Goal: Navigation & Orientation: Find specific page/section

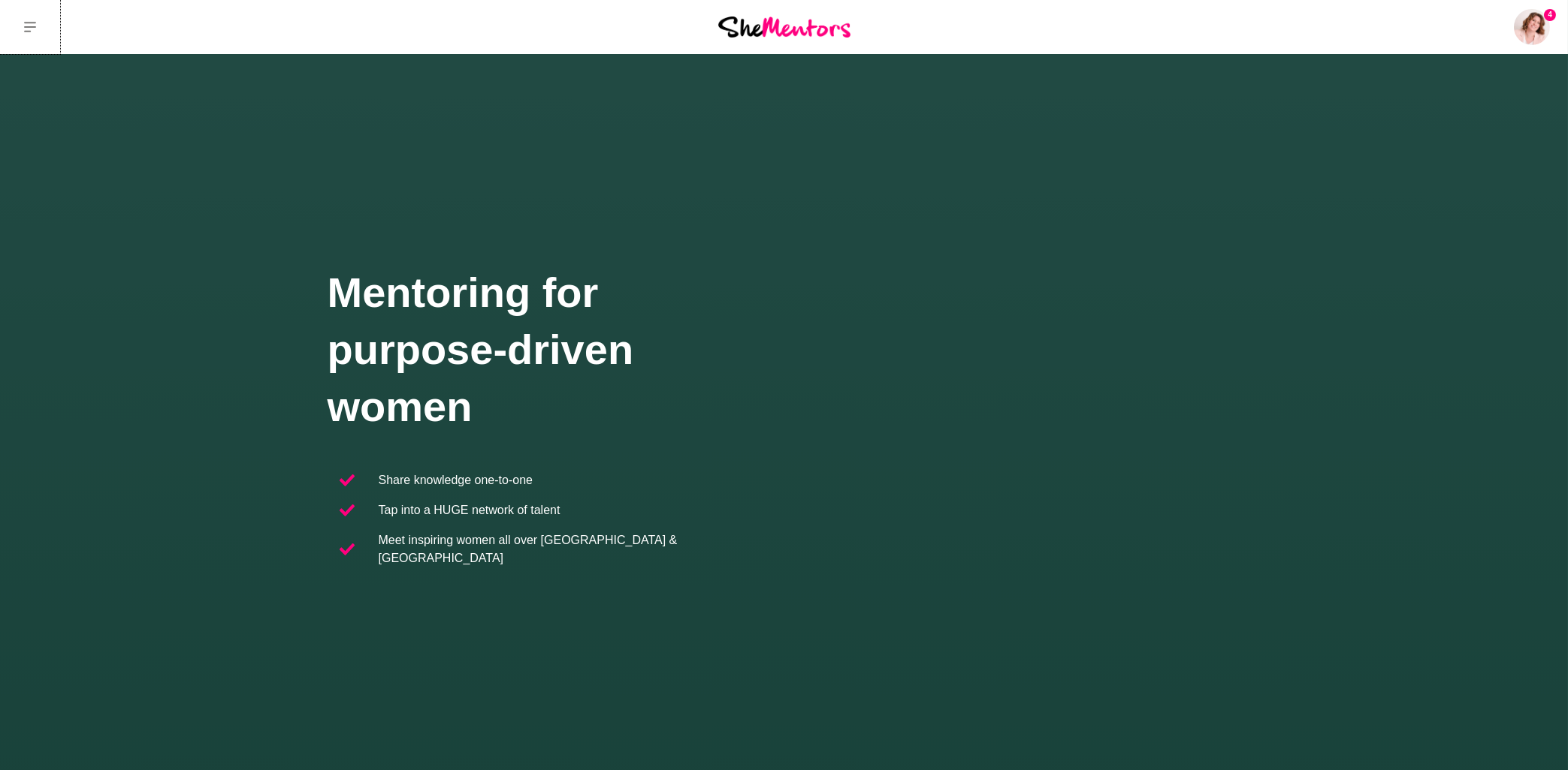
click at [23, 30] on button at bounding box center [30, 27] width 60 height 54
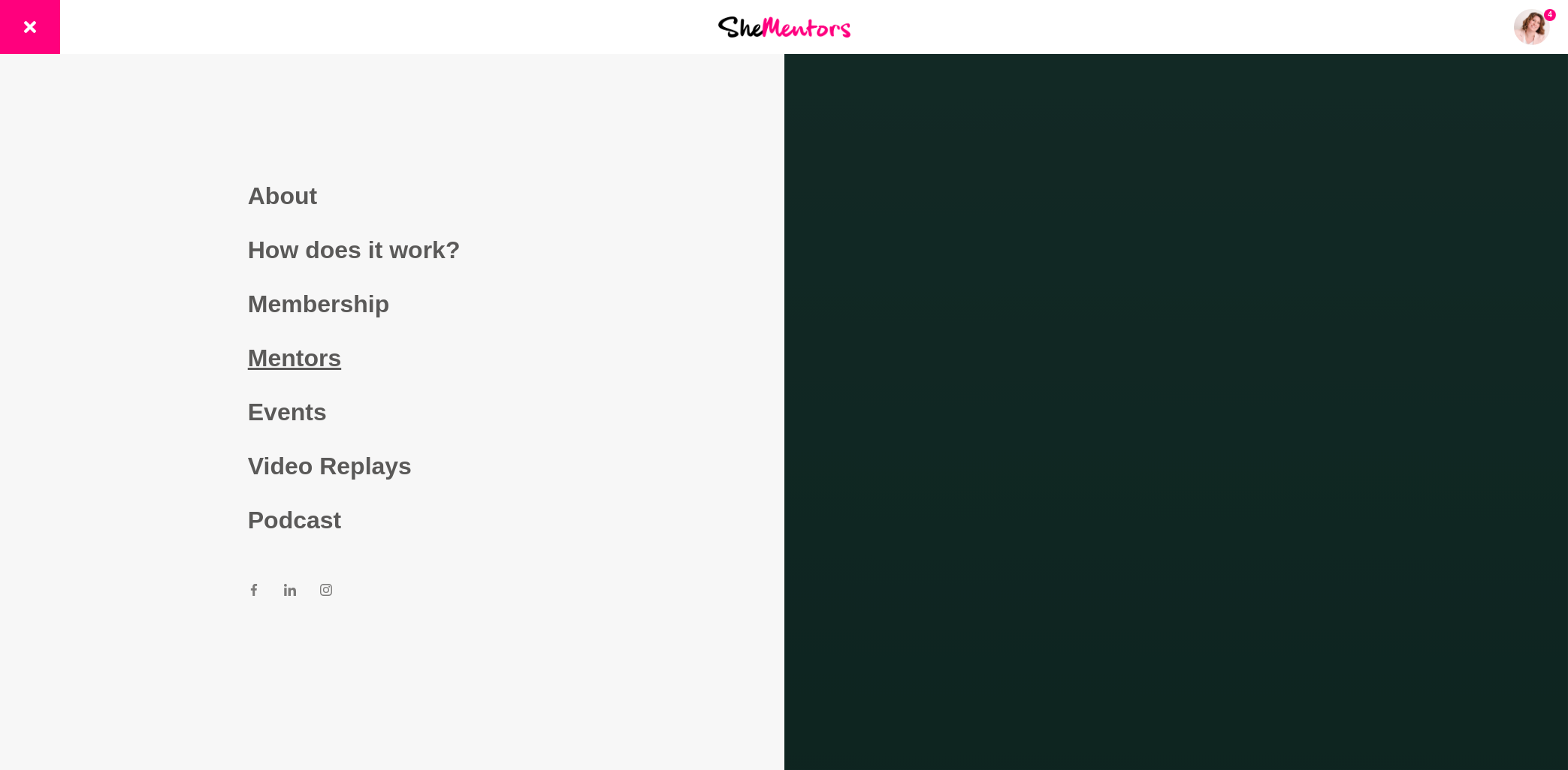
click at [317, 359] on link "Mentors" at bounding box center [391, 358] width 288 height 54
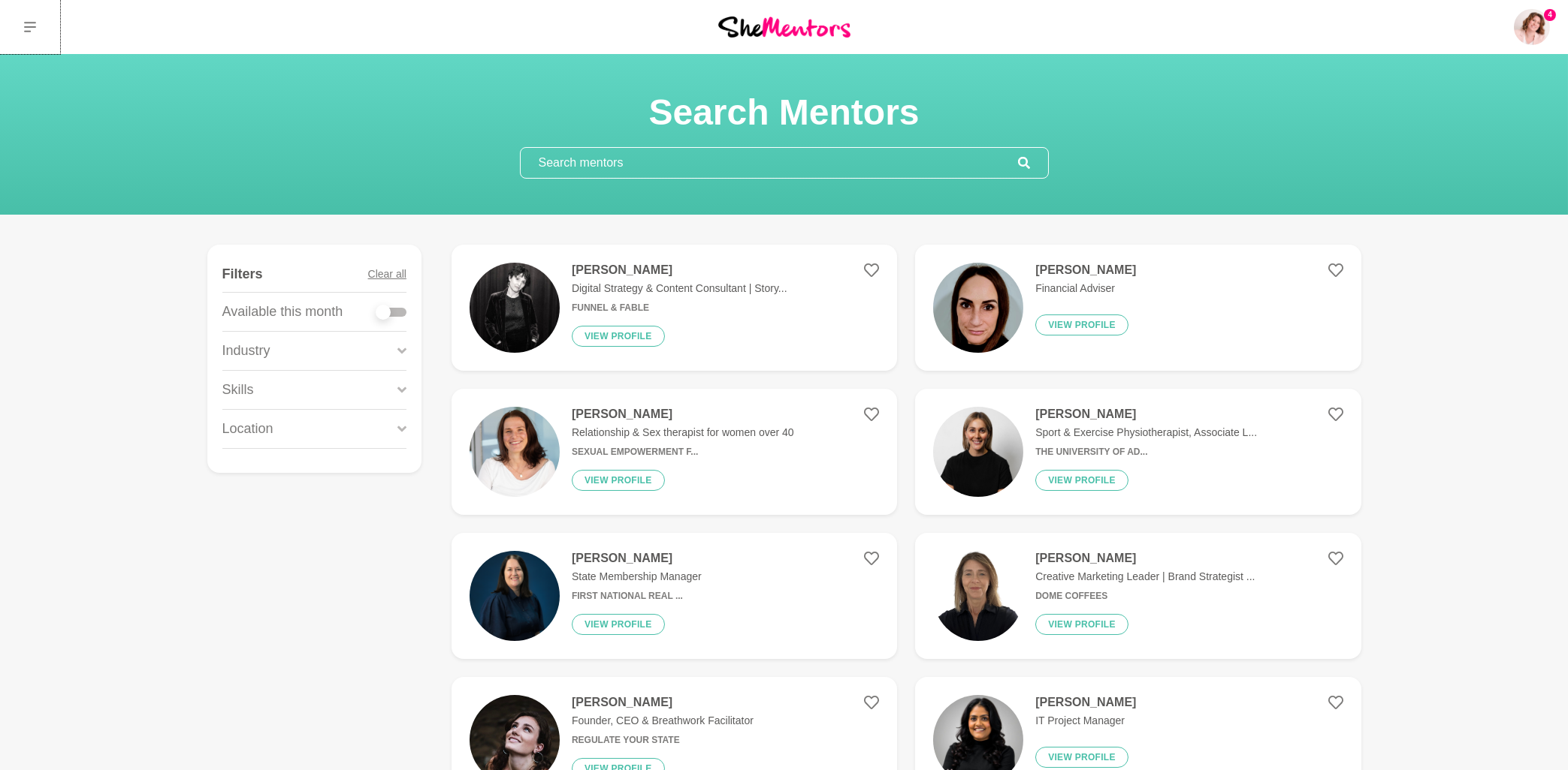
click at [20, 27] on button at bounding box center [30, 27] width 60 height 54
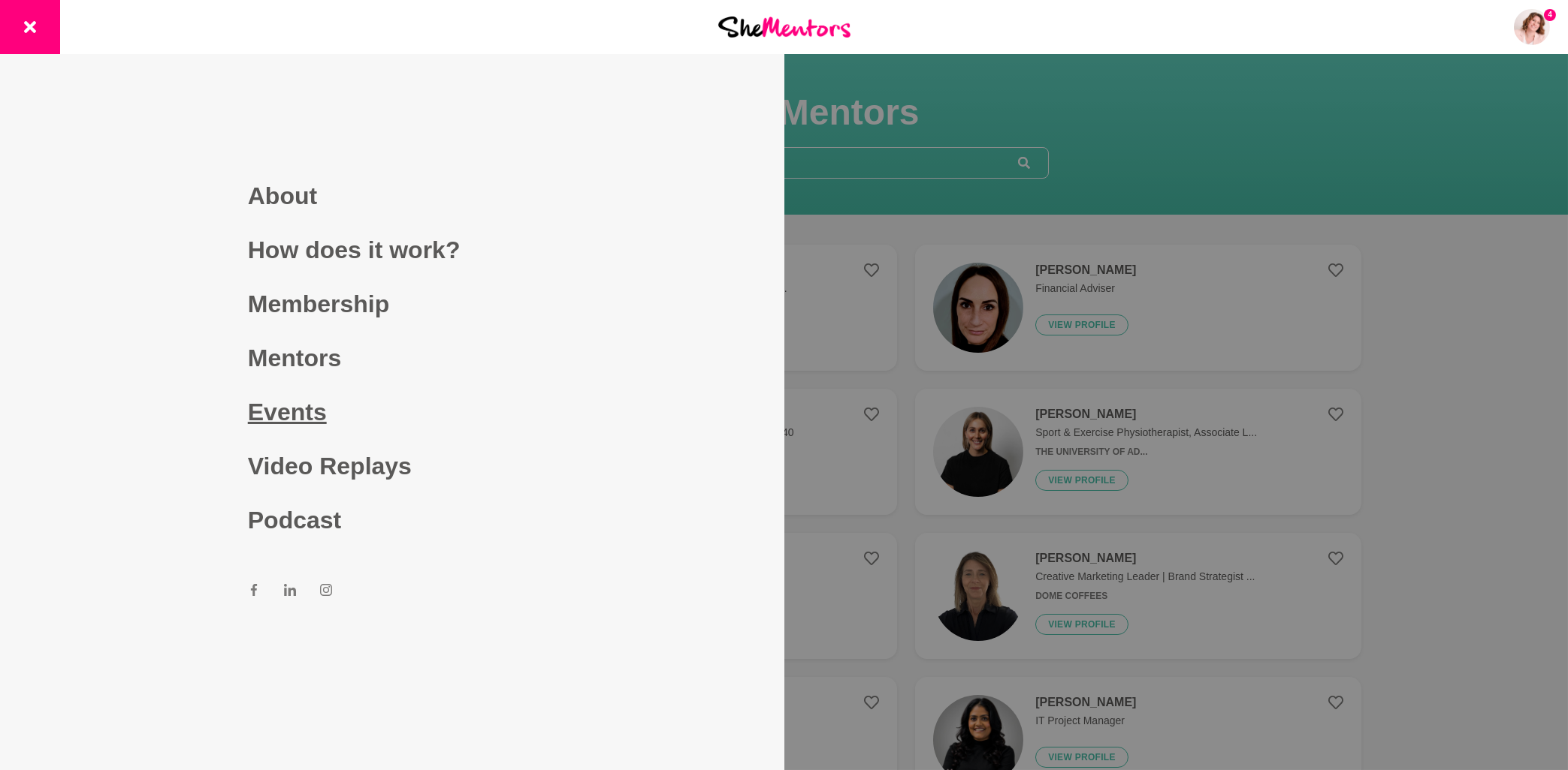
click at [288, 417] on link "Events" at bounding box center [391, 412] width 288 height 54
click at [300, 415] on link "Events" at bounding box center [391, 412] width 288 height 54
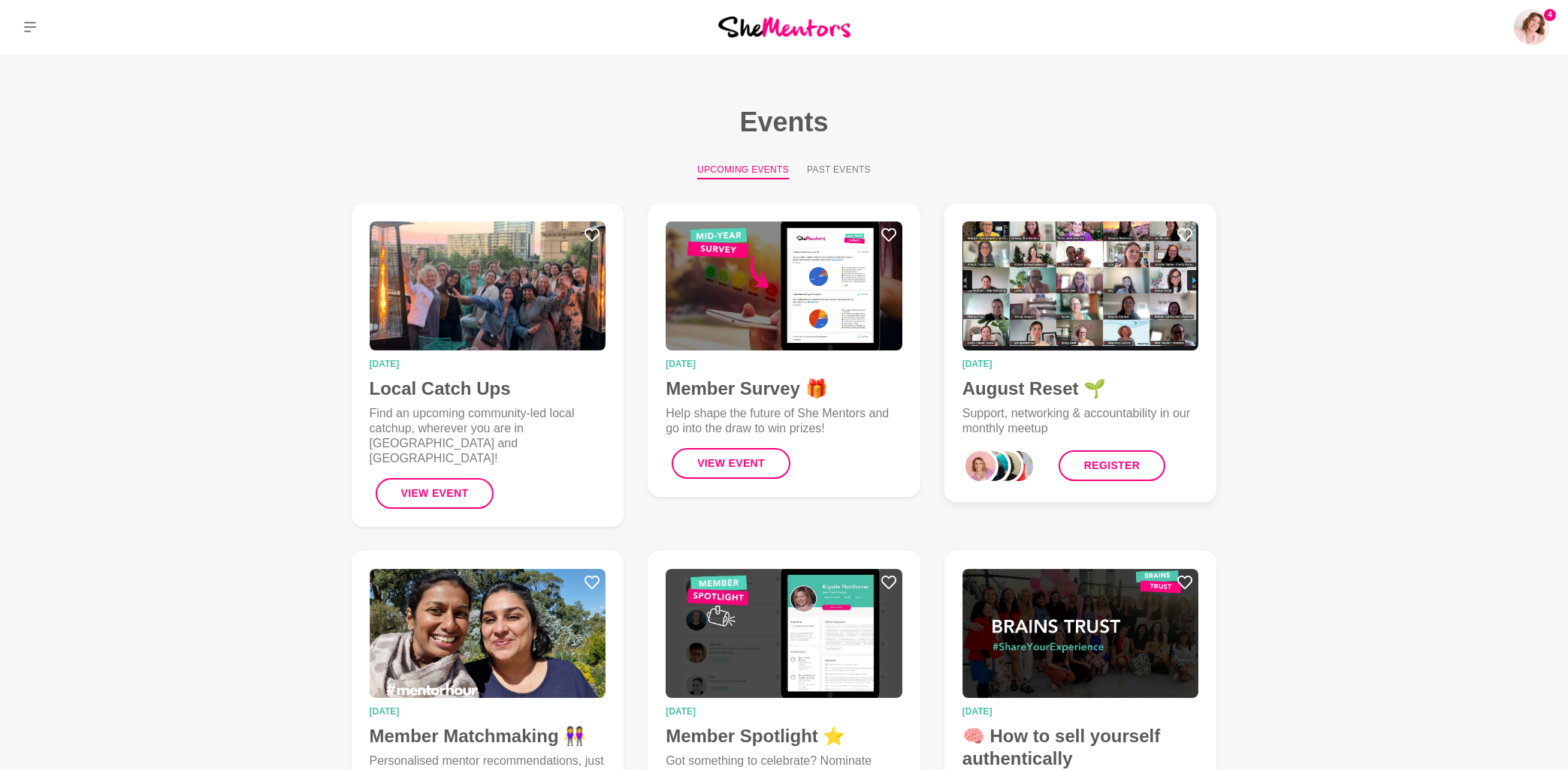
click at [1027, 365] on time "[DATE]" at bounding box center [1081, 364] width 237 height 9
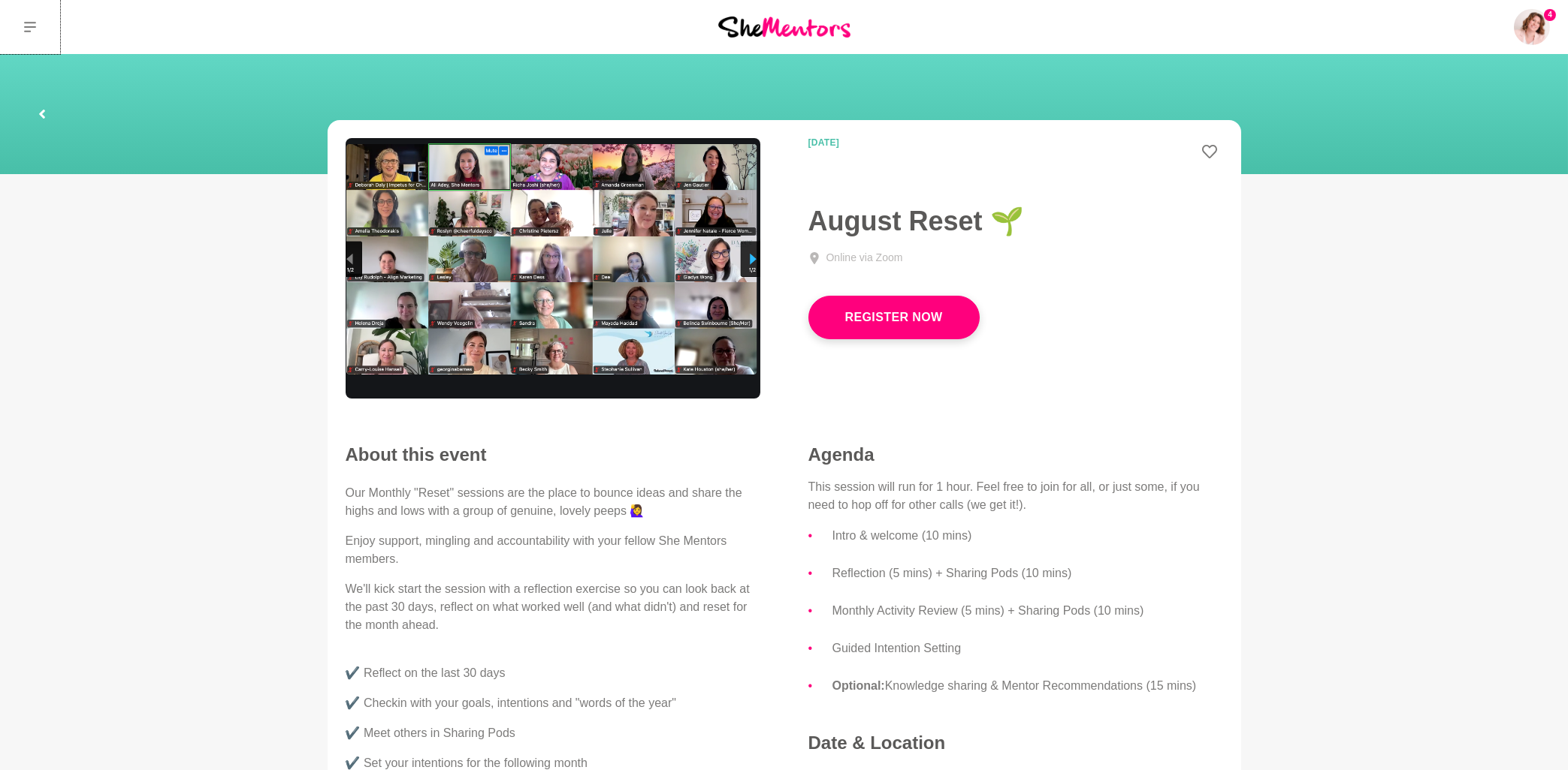
click at [28, 30] on icon at bounding box center [30, 27] width 12 height 12
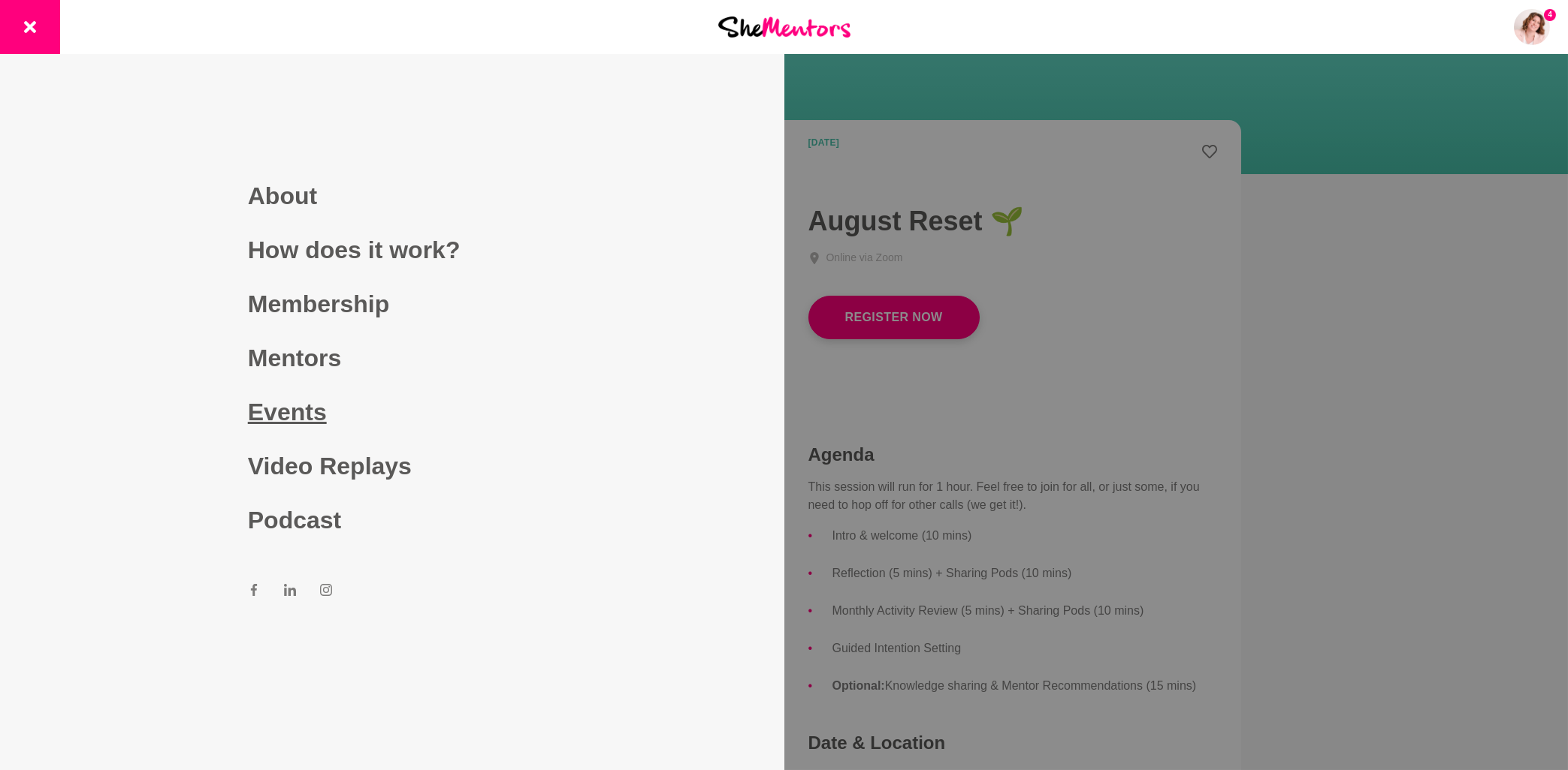
click at [319, 420] on link "Events" at bounding box center [391, 412] width 288 height 54
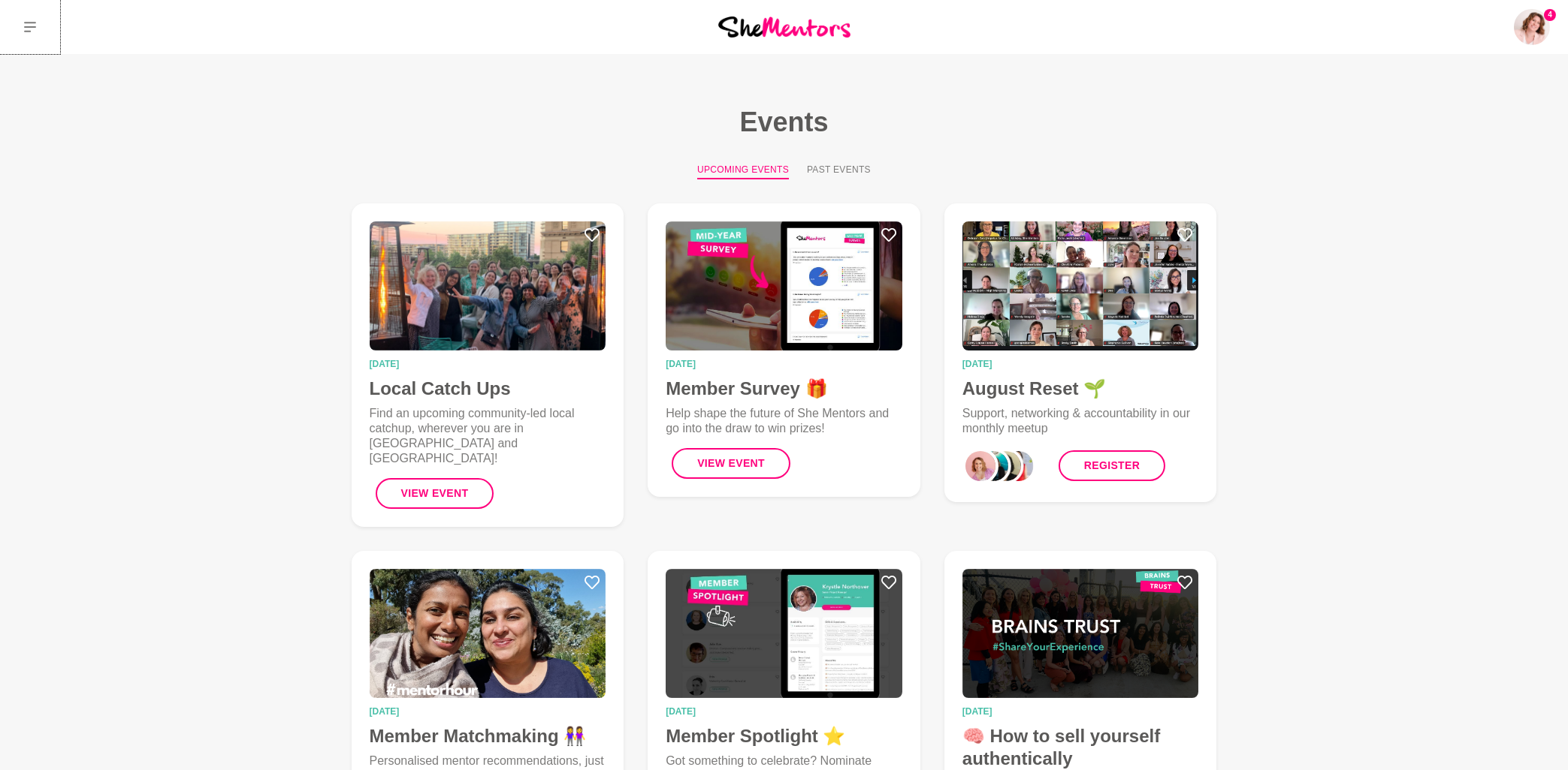
click at [33, 26] on icon at bounding box center [30, 27] width 12 height 12
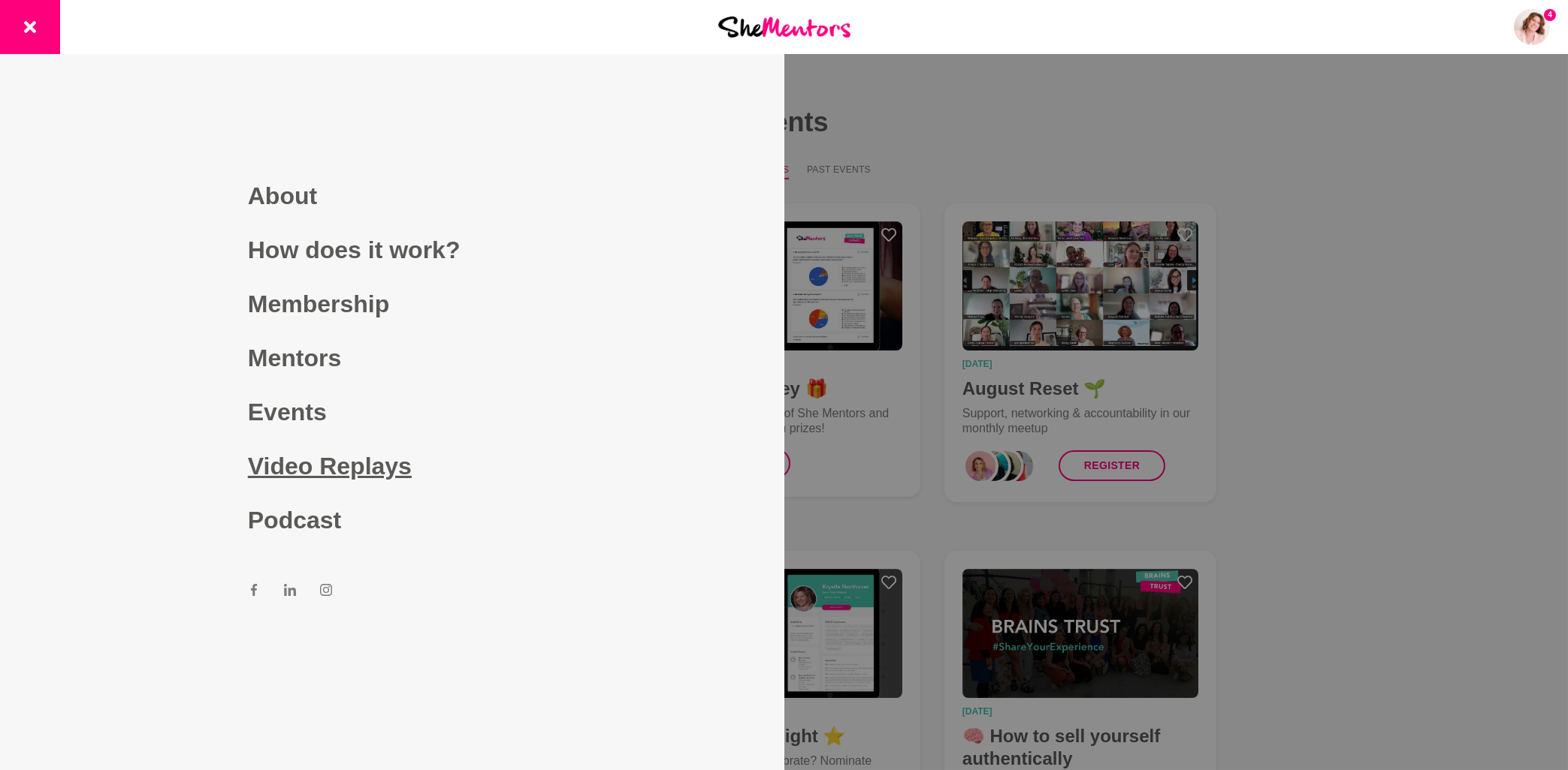
click at [315, 463] on link "Video Replays" at bounding box center [391, 466] width 288 height 54
